Goal: Transaction & Acquisition: Purchase product/service

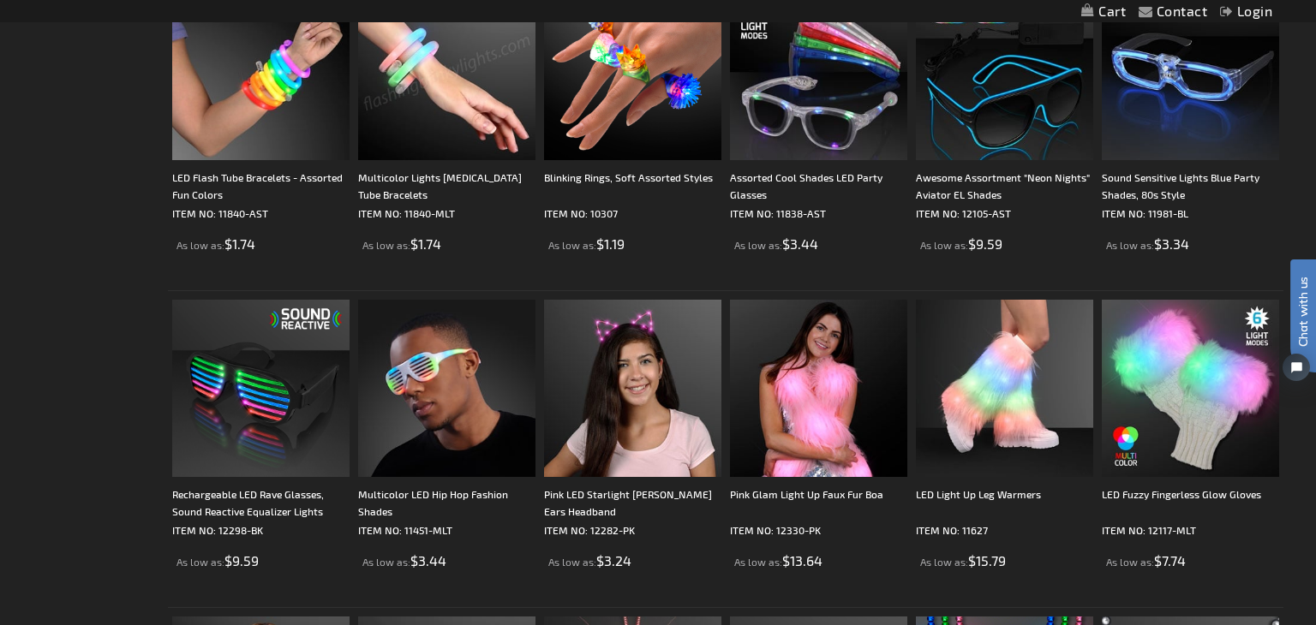
scroll to position [1501, 0]
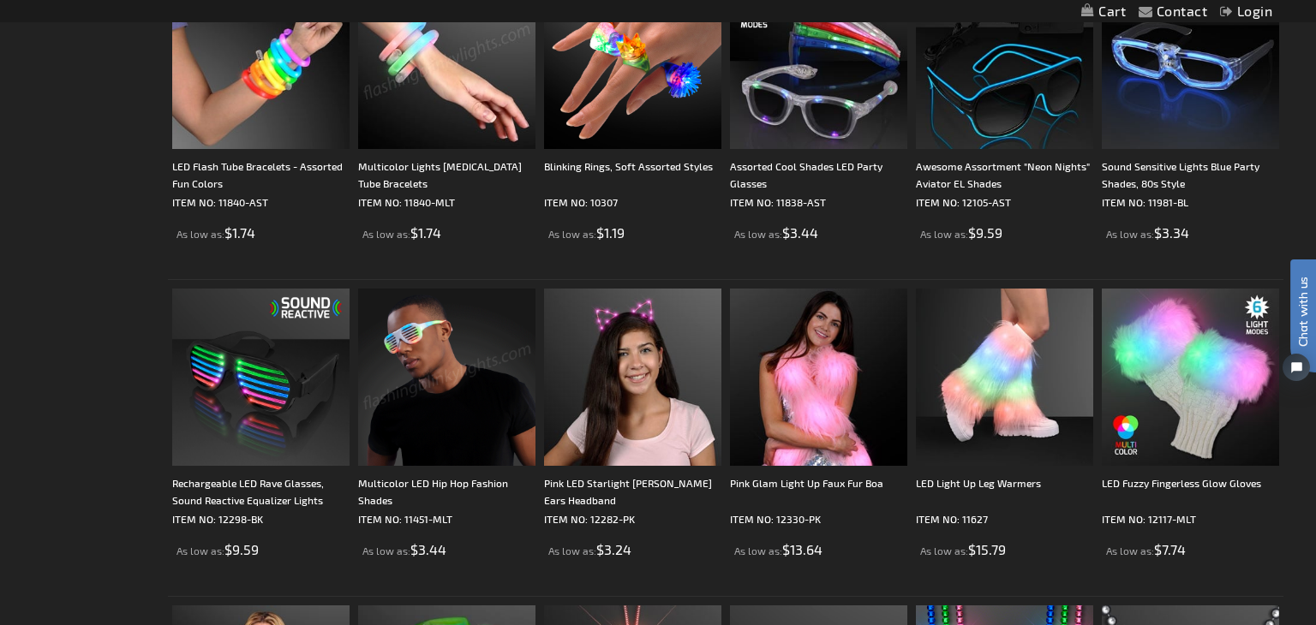
click at [89, 386] on div "Close dialog Get 10% Off Subscribe and save today Unlock Offer Submit" at bounding box center [658, 312] width 1316 height 625
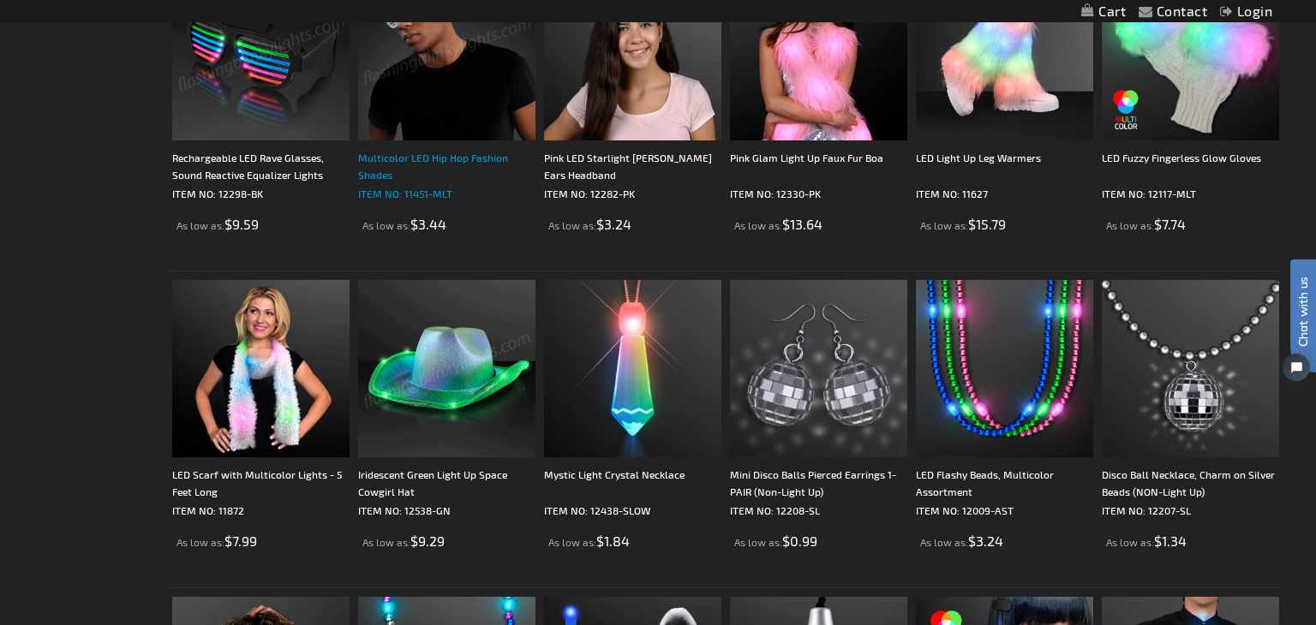
scroll to position [1830, 0]
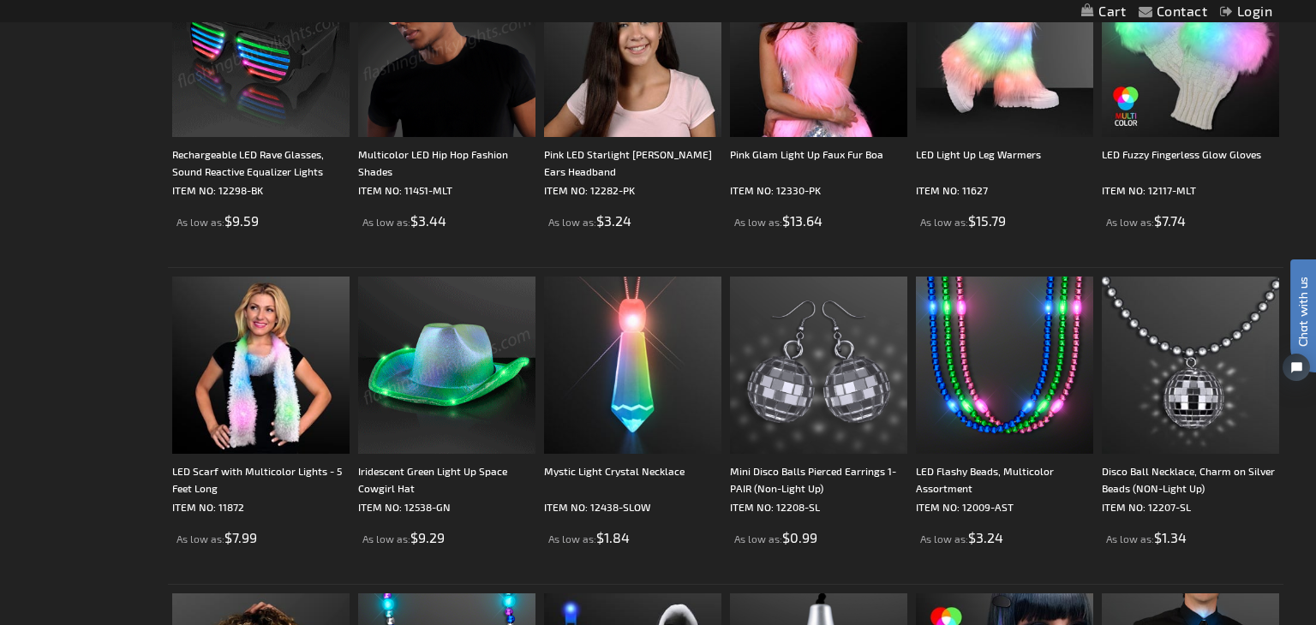
click at [471, 61] on img at bounding box center [446, 48] width 177 height 177
click at [447, 151] on div "Multicolor LED Hip Hop Fashion Shades" at bounding box center [446, 163] width 177 height 34
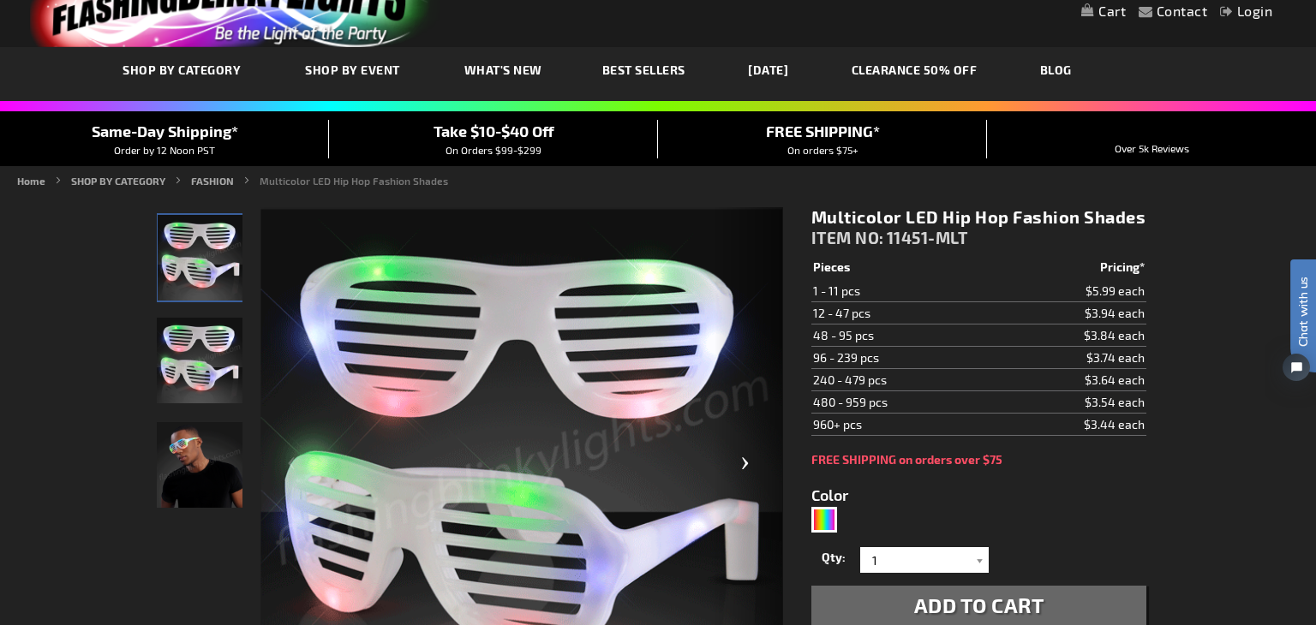
scroll to position [51, 0]
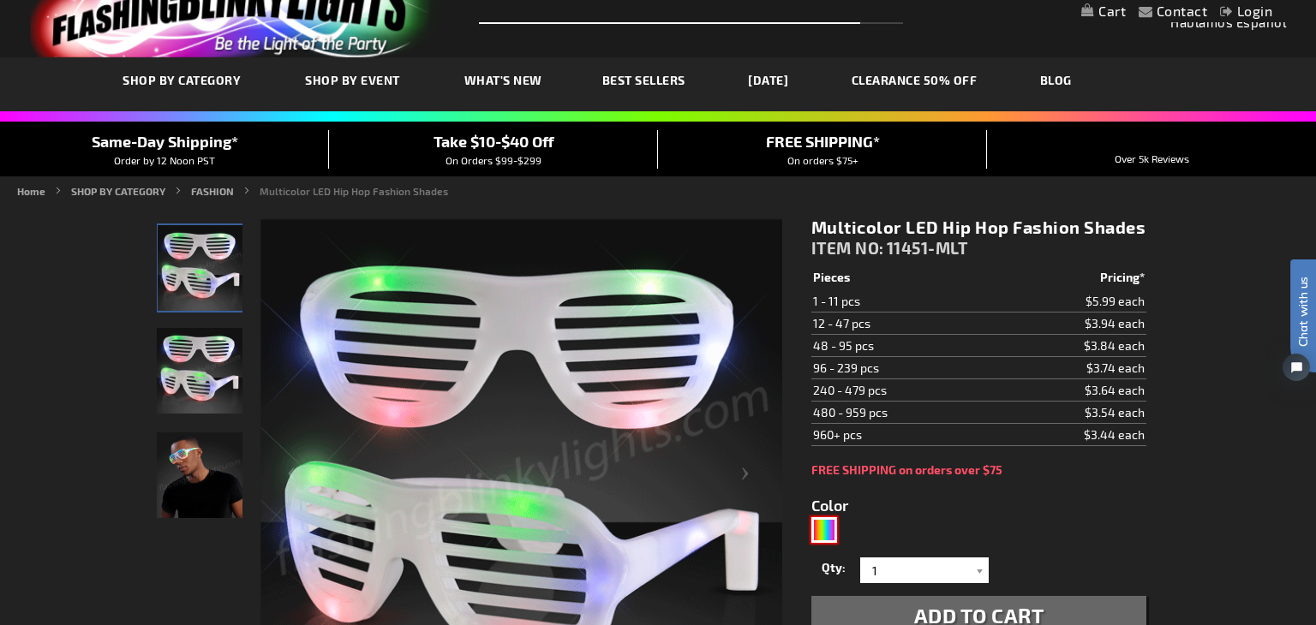
click at [822, 523] on div "Multicolor" at bounding box center [824, 530] width 26 height 26
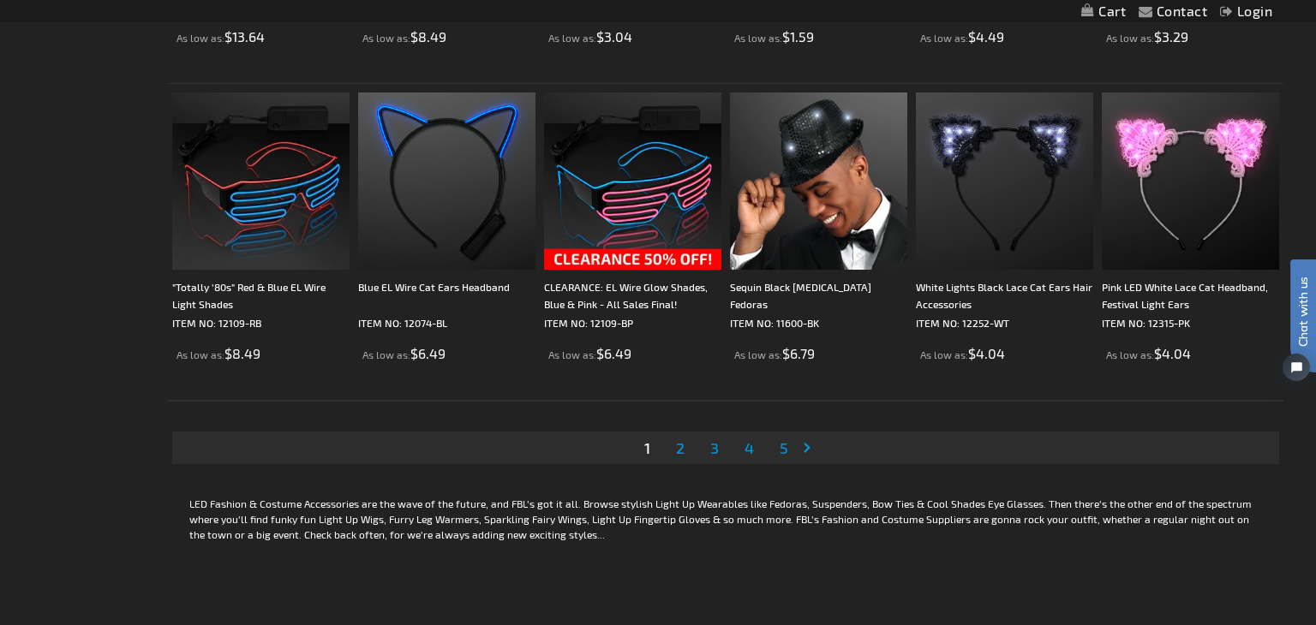
scroll to position [3283, 0]
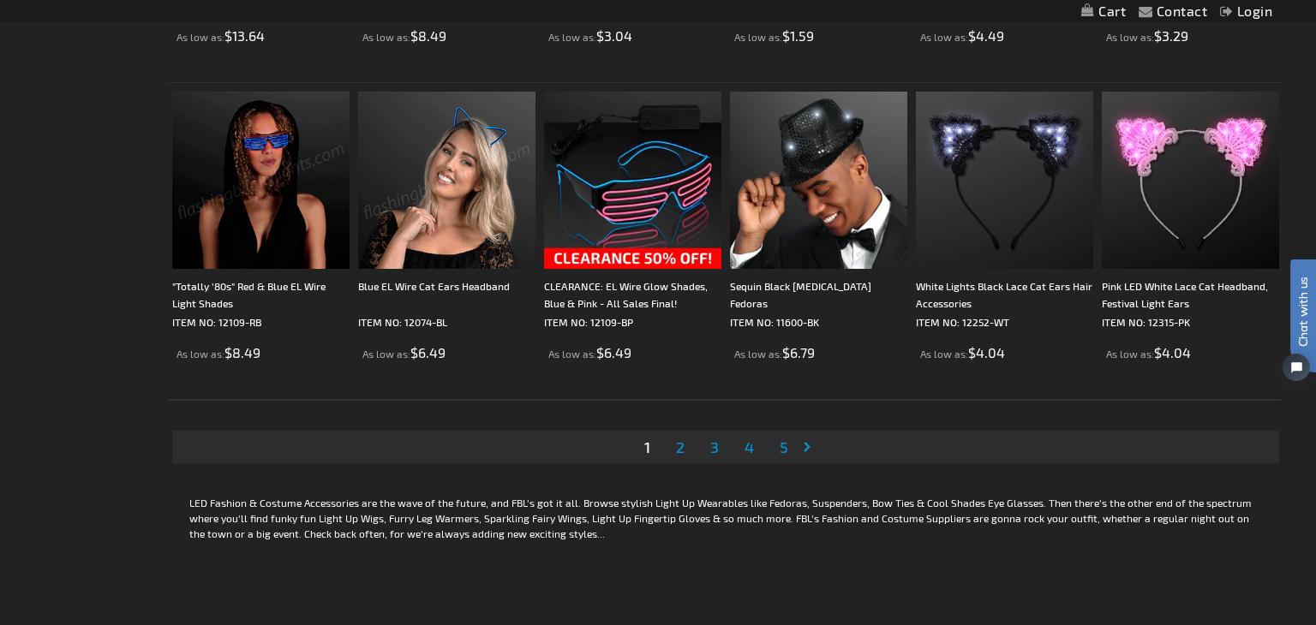
click at [679, 445] on span "2" at bounding box center [680, 447] width 9 height 19
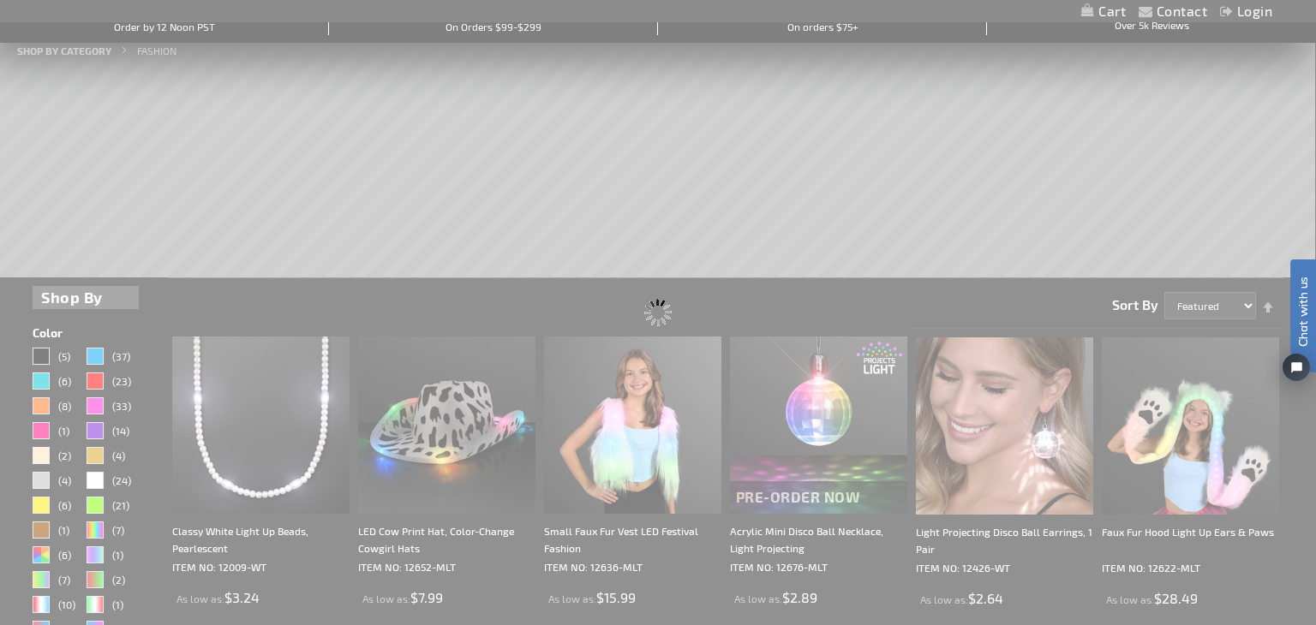
scroll to position [0, 0]
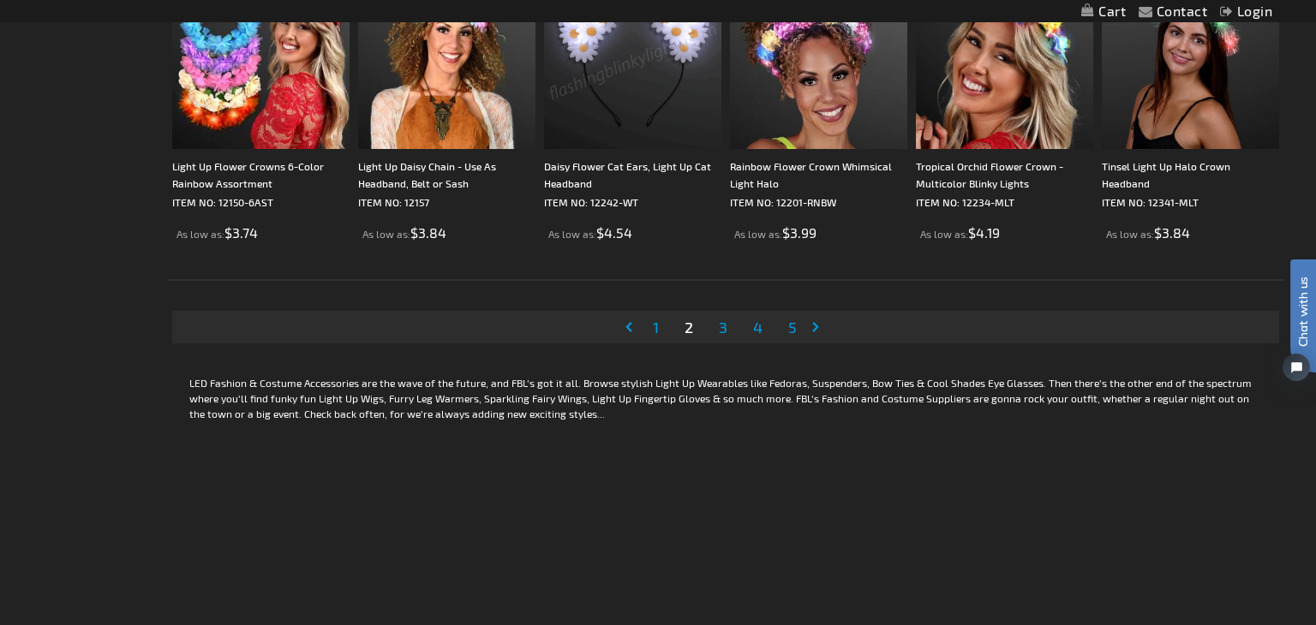
scroll to position [3416, 0]
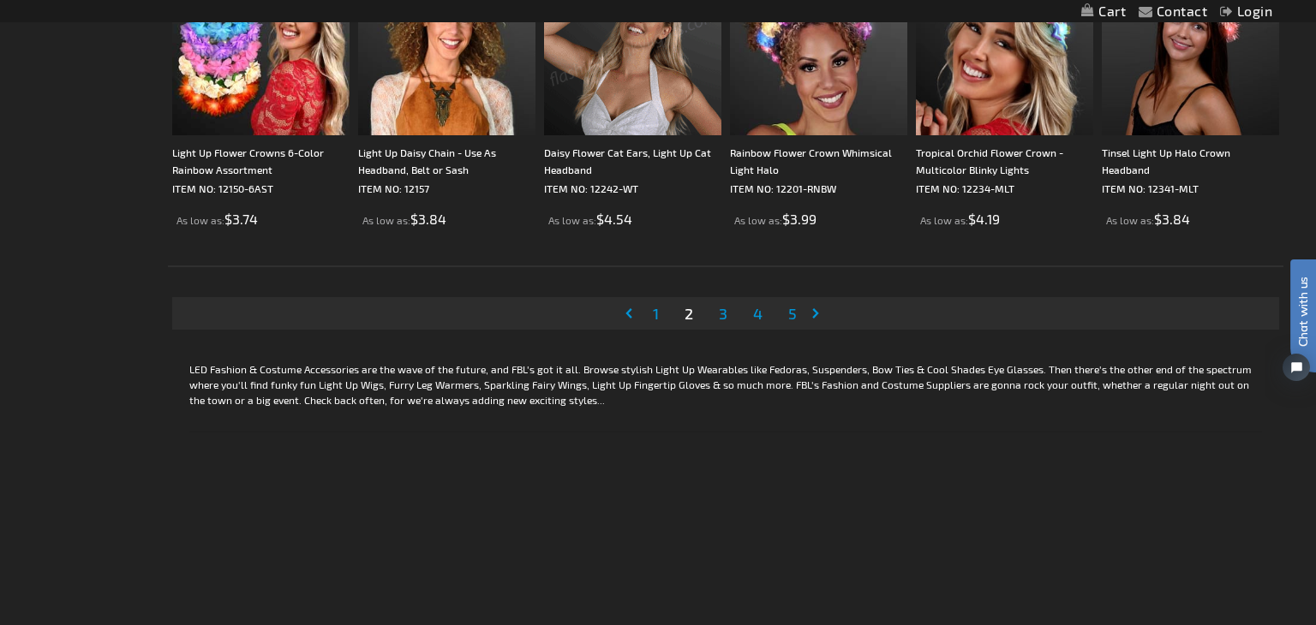
click at [723, 316] on span "3" at bounding box center [723, 313] width 9 height 19
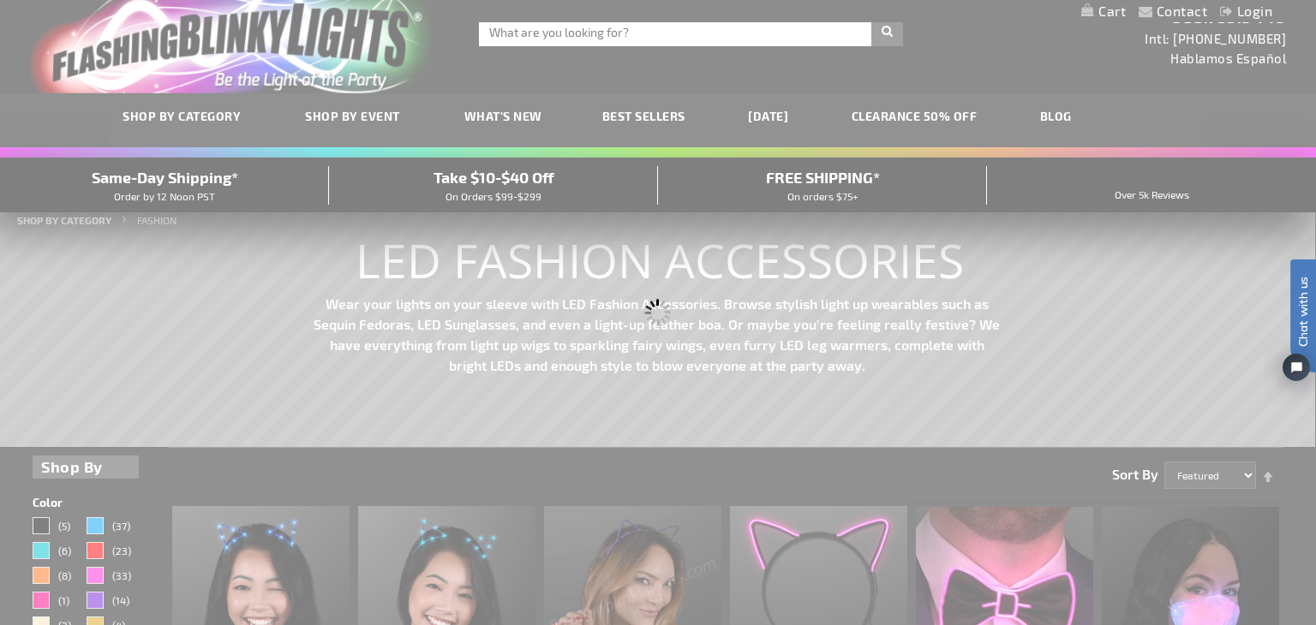
scroll to position [0, 0]
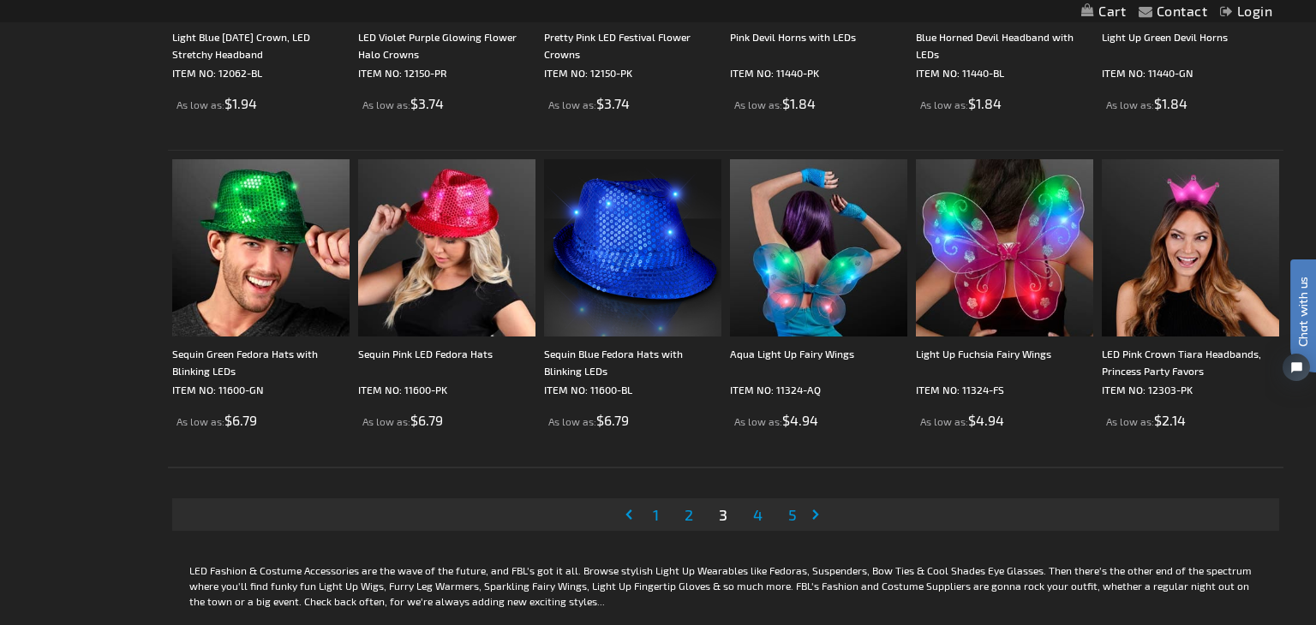
scroll to position [3231, 0]
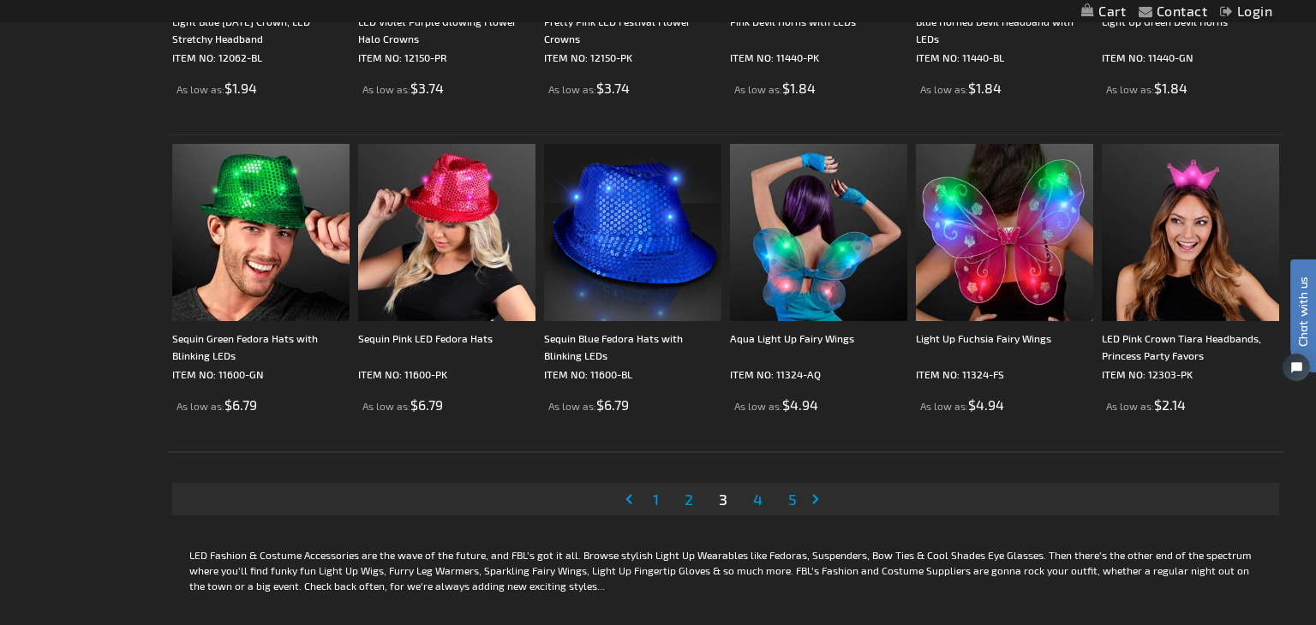
click at [758, 497] on span "4" at bounding box center [757, 499] width 9 height 19
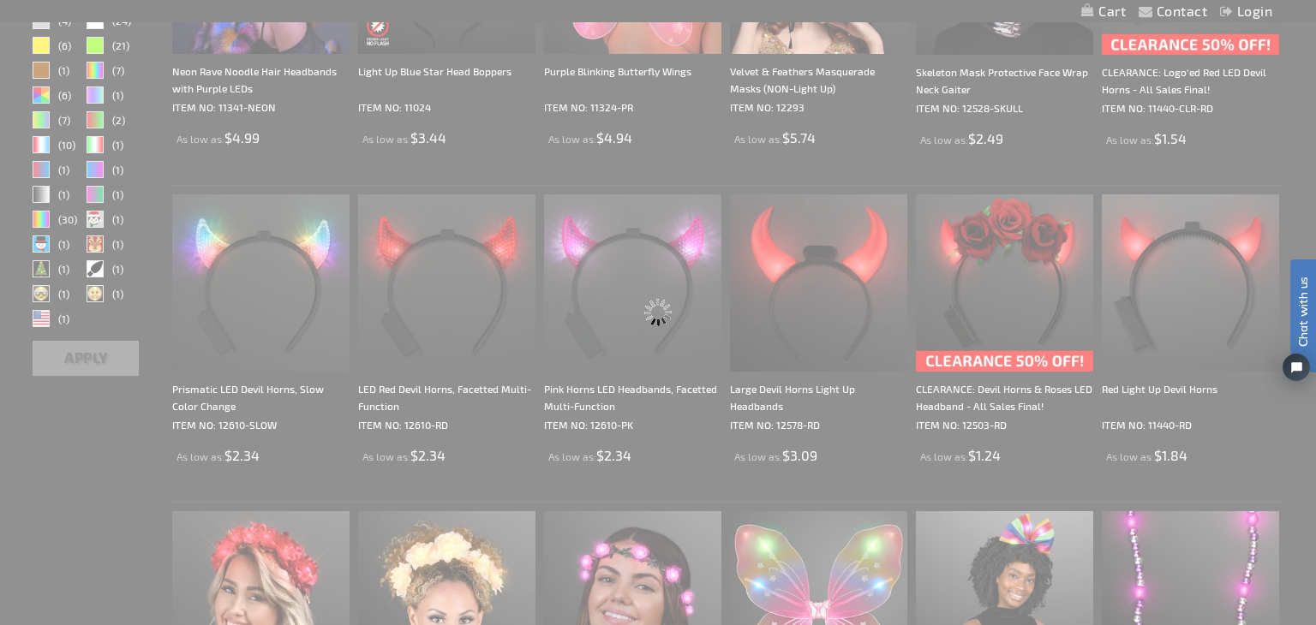
scroll to position [0, 0]
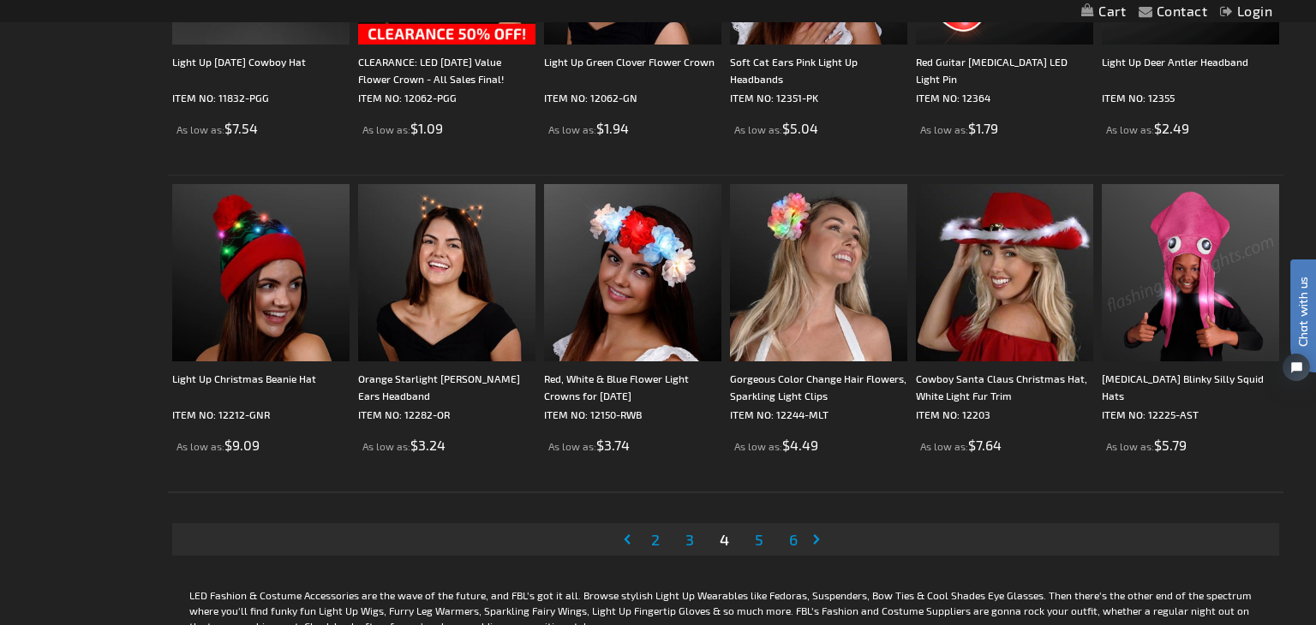
scroll to position [3192, 0]
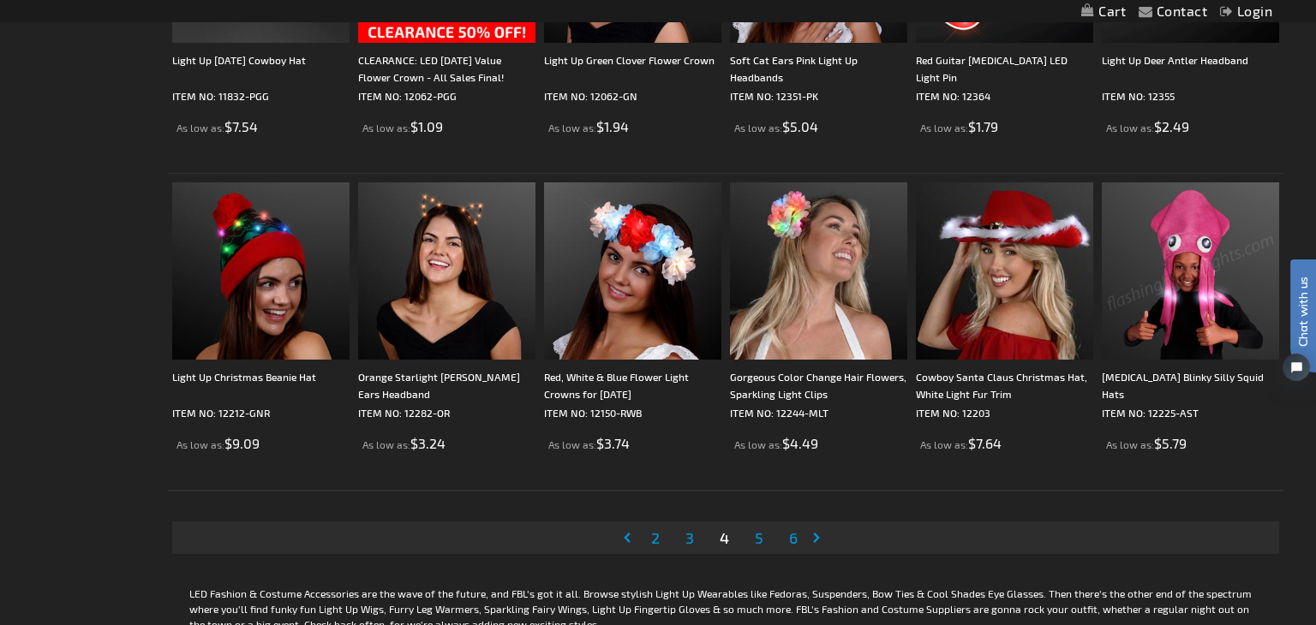
click at [758, 537] on span "5" at bounding box center [759, 538] width 9 height 19
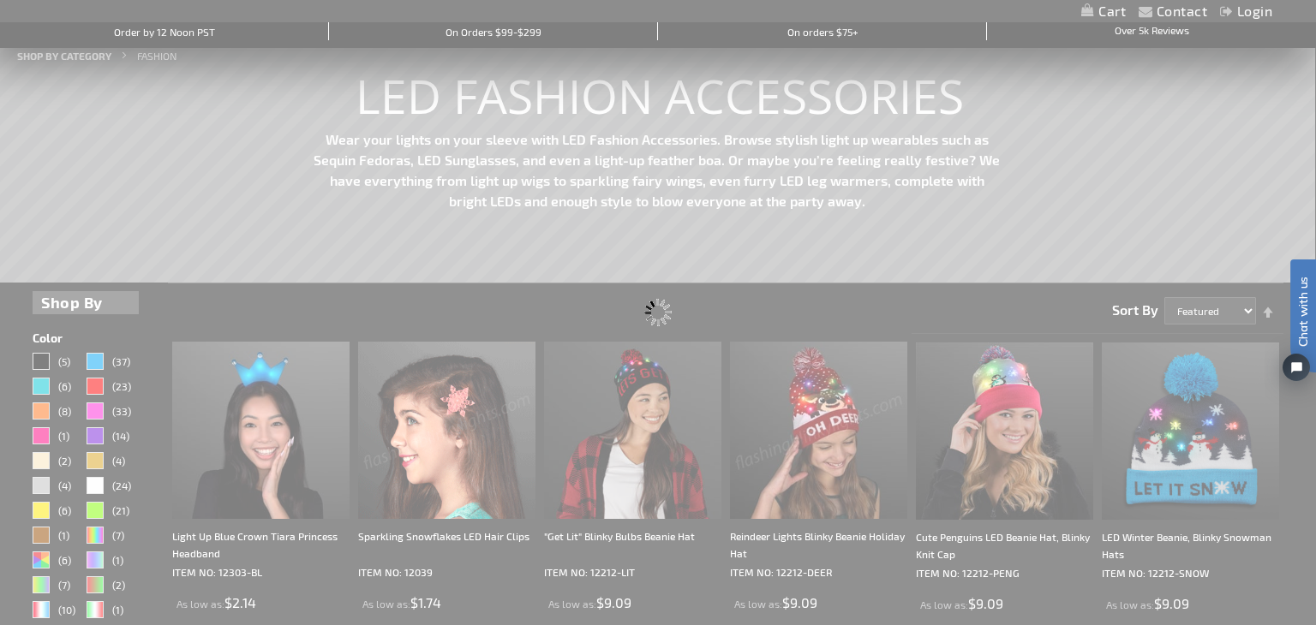
scroll to position [0, 0]
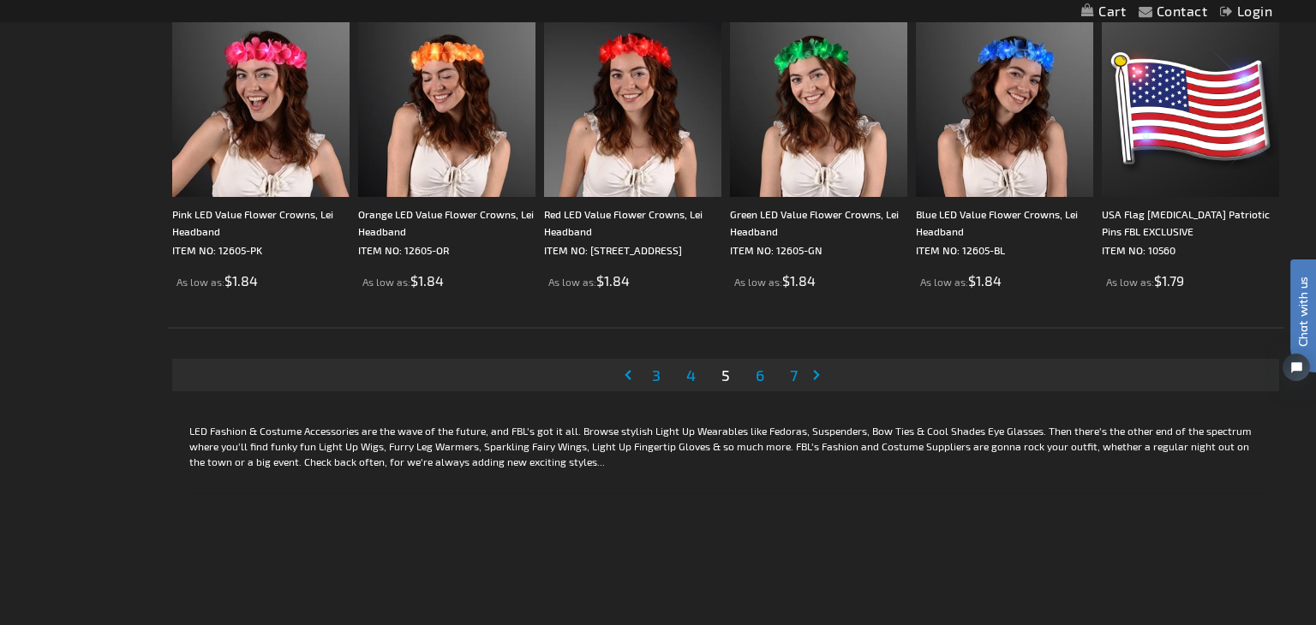
scroll to position [3358, 0]
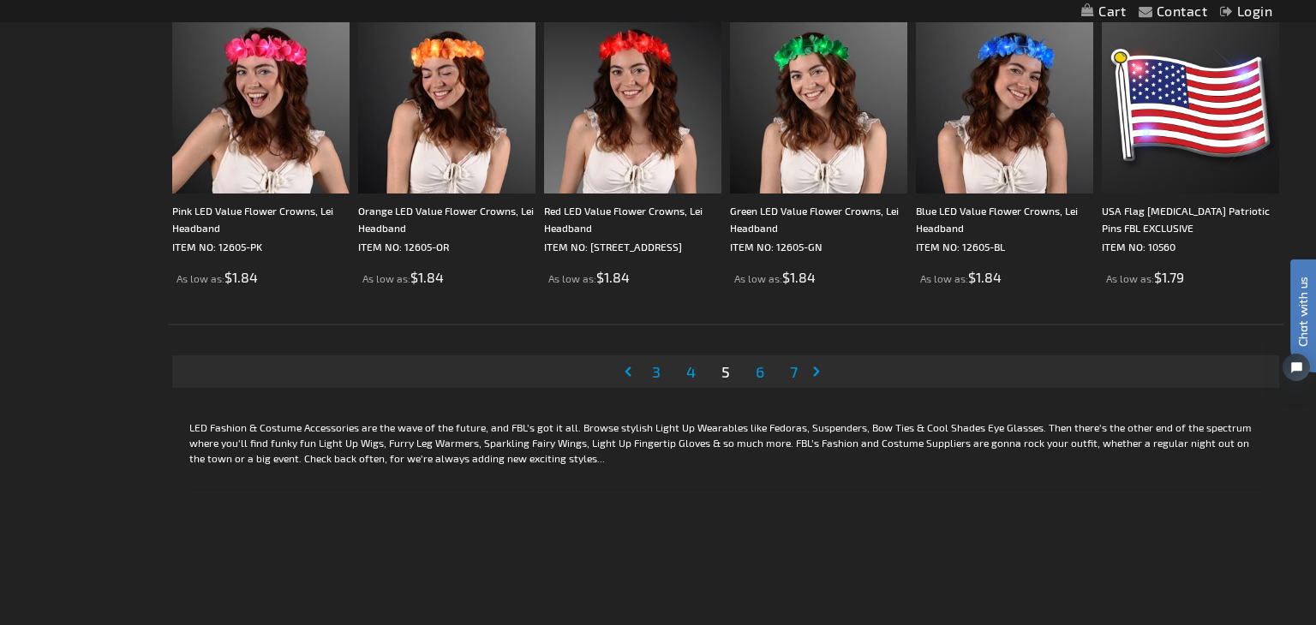
click at [755, 381] on link "Page 6" at bounding box center [759, 372] width 15 height 26
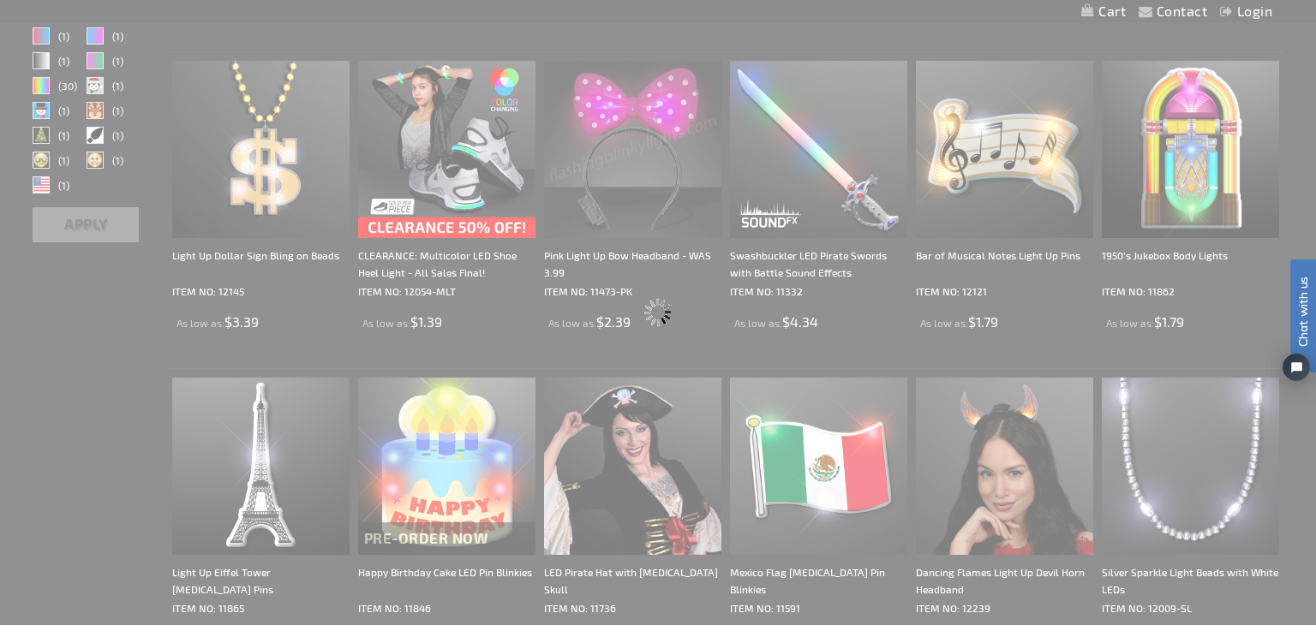
scroll to position [0, 0]
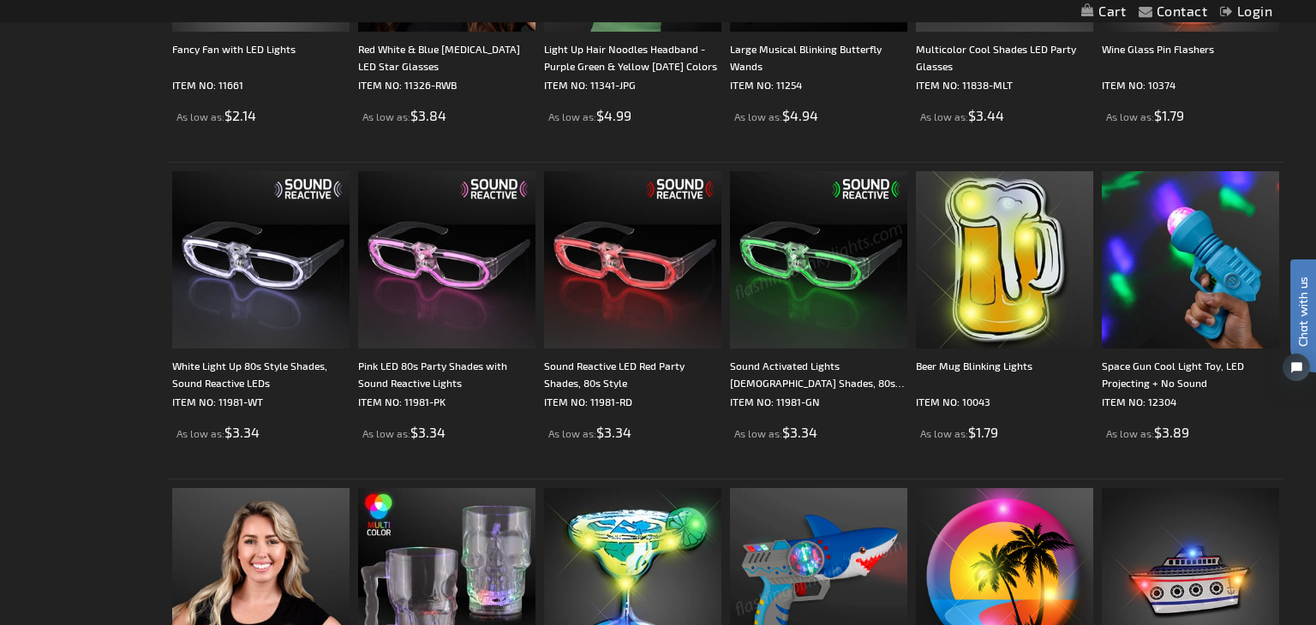
scroll to position [1307, 0]
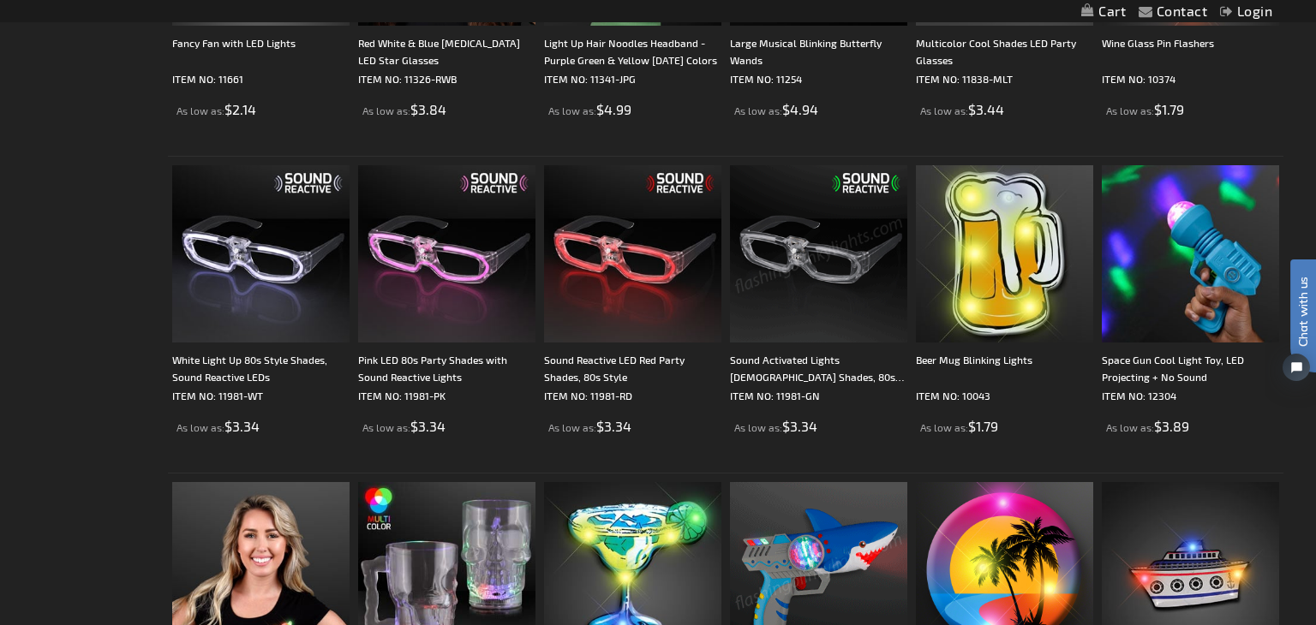
click at [755, 381] on div "Sound Activated Lights Green Party Shades, 80s Style" at bounding box center [818, 368] width 177 height 34
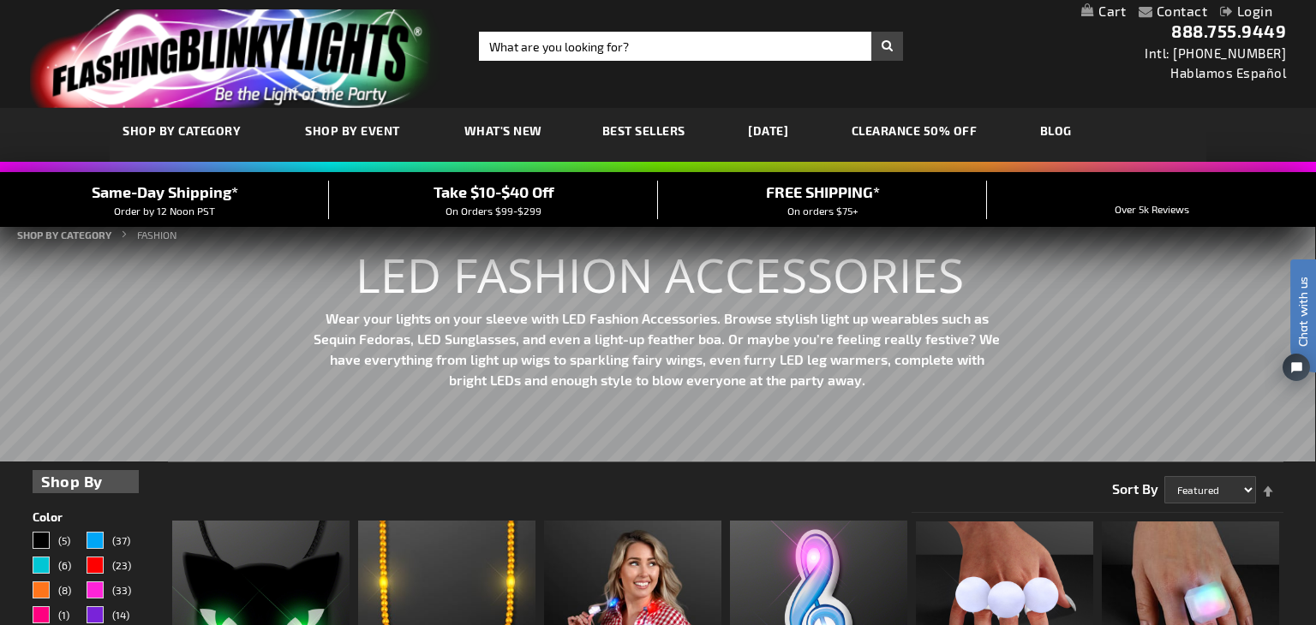
scroll to position [36, 0]
